Goal: Information Seeking & Learning: Learn about a topic

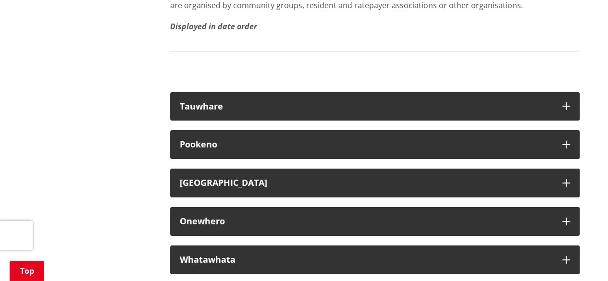
scroll to position [5387, 0]
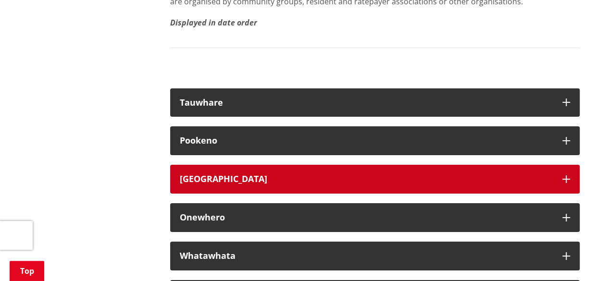
click at [267, 184] on div "[GEOGRAPHIC_DATA]" at bounding box center [366, 180] width 373 height 10
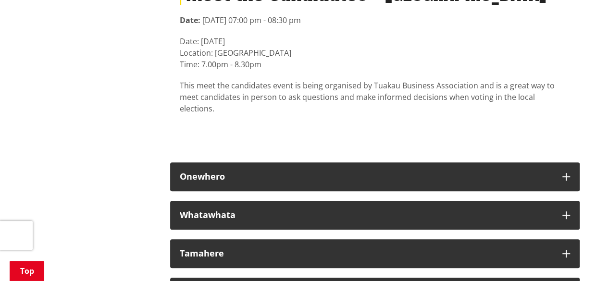
scroll to position [5628, 0]
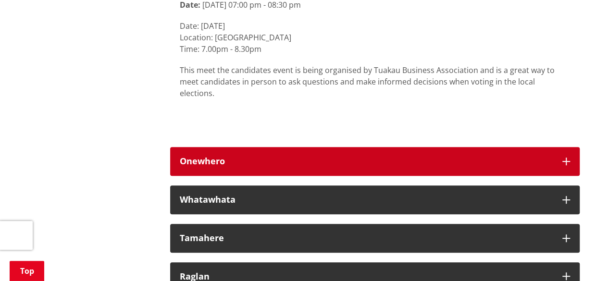
click at [378, 166] on div "Onewhero" at bounding box center [366, 162] width 373 height 10
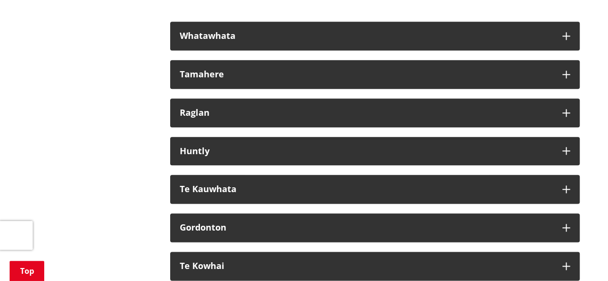
scroll to position [5965, 0]
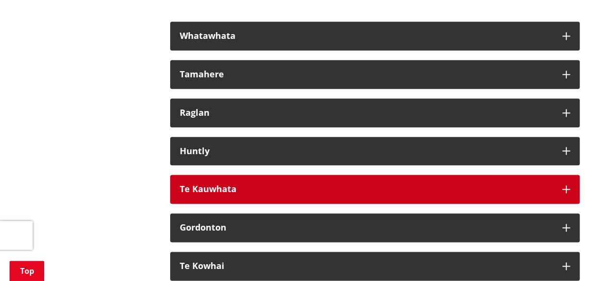
click at [213, 190] on div "Te Kauwhata" at bounding box center [366, 190] width 373 height 10
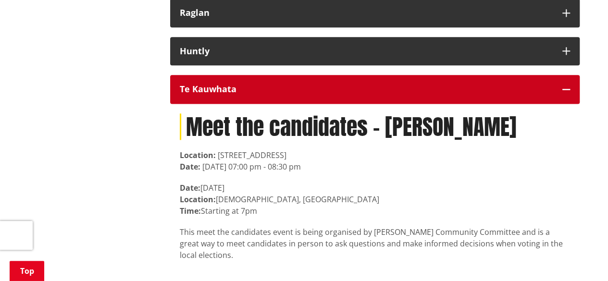
scroll to position [6013, 0]
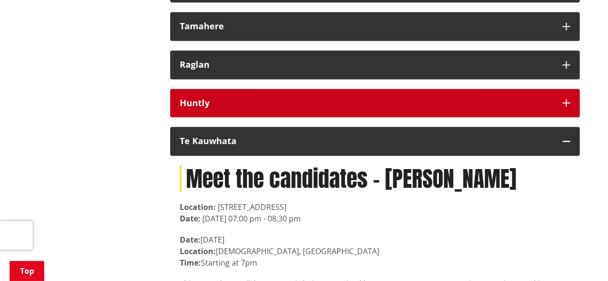
click at [222, 105] on div "Huntly" at bounding box center [366, 104] width 373 height 10
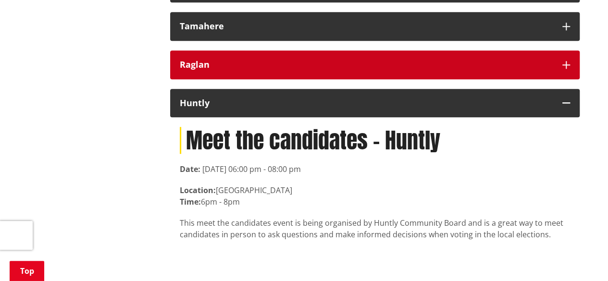
click at [288, 67] on div "Raglan" at bounding box center [366, 65] width 373 height 10
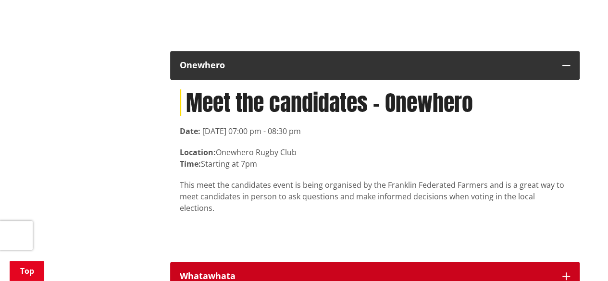
scroll to position [5724, 0]
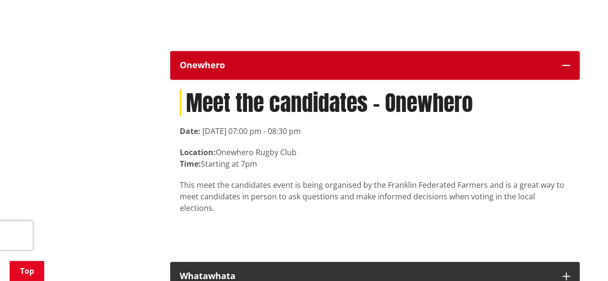
click at [207, 70] on div "Onewhero" at bounding box center [366, 66] width 373 height 10
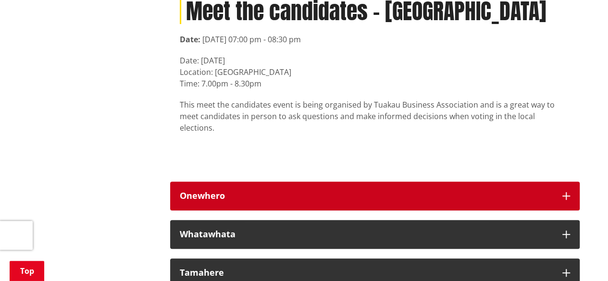
scroll to position [5580, 0]
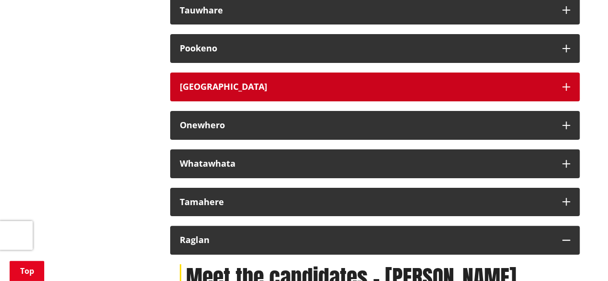
scroll to position [5387, 0]
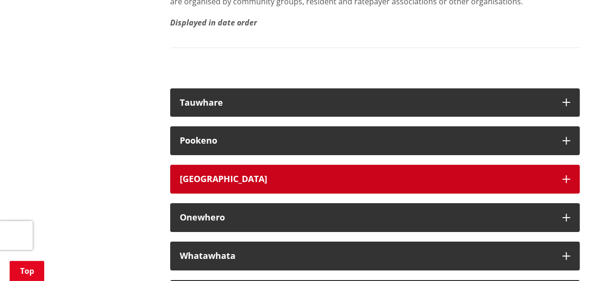
click at [223, 184] on div "[GEOGRAPHIC_DATA]" at bounding box center [366, 180] width 373 height 10
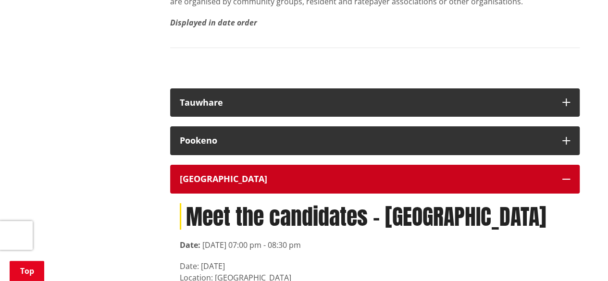
scroll to position [5483, 0]
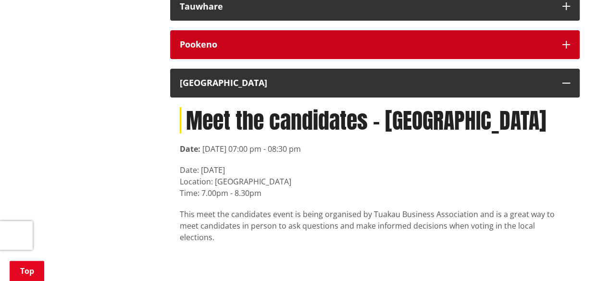
click at [200, 50] on div "Pookeno" at bounding box center [366, 45] width 373 height 10
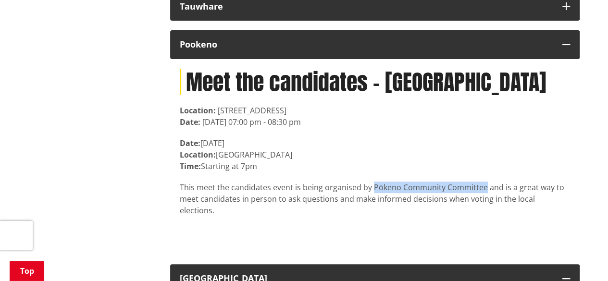
drag, startPoint x: 371, startPoint y: 209, endPoint x: 484, endPoint y: 211, distance: 112.6
click at [484, 211] on p "This meet the candidates event is being organised by Pōkeno Community Committee…" at bounding box center [375, 199] width 391 height 35
copy p "Pōkeno Community Committee"
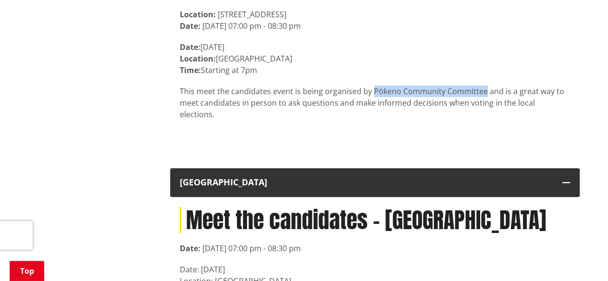
scroll to position [5532, 0]
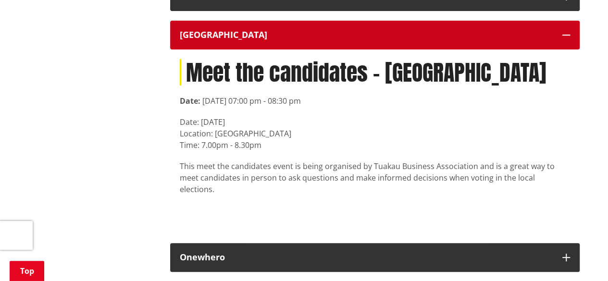
click at [196, 40] on div "[GEOGRAPHIC_DATA]" at bounding box center [366, 35] width 373 height 10
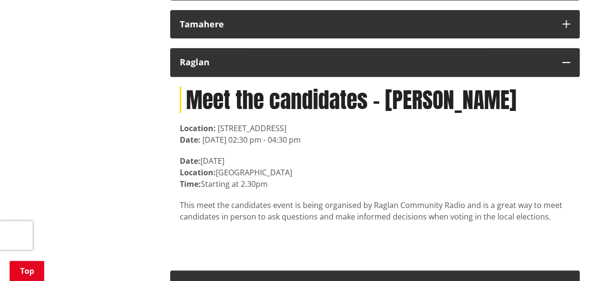
scroll to position [5724, 0]
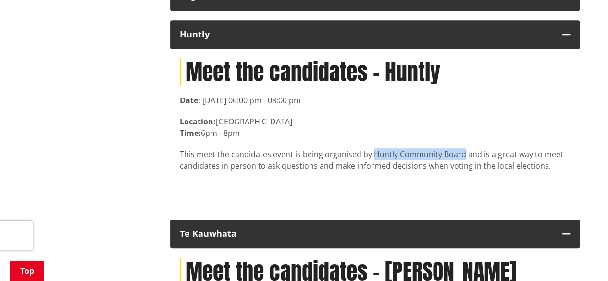
drag, startPoint x: 371, startPoint y: 177, endPoint x: 461, endPoint y: 176, distance: 89.5
click at [461, 172] on p "This meet the candidates event is being organised by Huntly Community Board and…" at bounding box center [375, 160] width 391 height 23
copy p "Huntly Community Board"
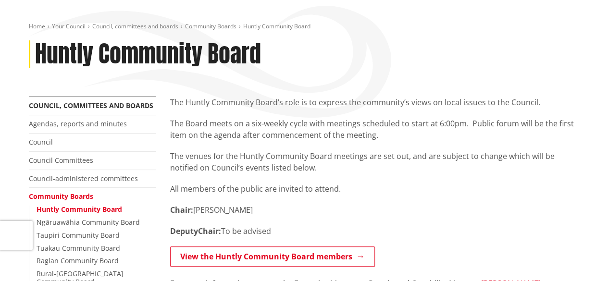
scroll to position [96, 0]
